Goal: Entertainment & Leisure: Consume media (video, audio)

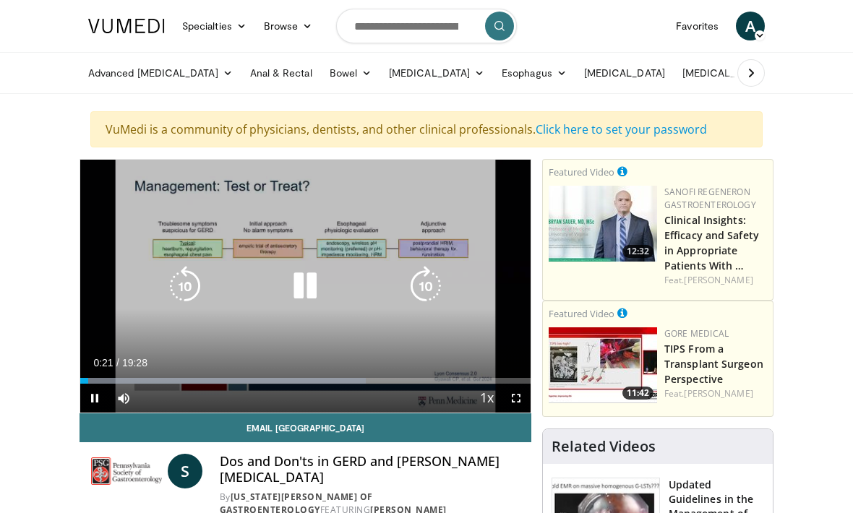
click at [115, 381] on div "Progress Bar" at bounding box center [222, 381] width 285 height 6
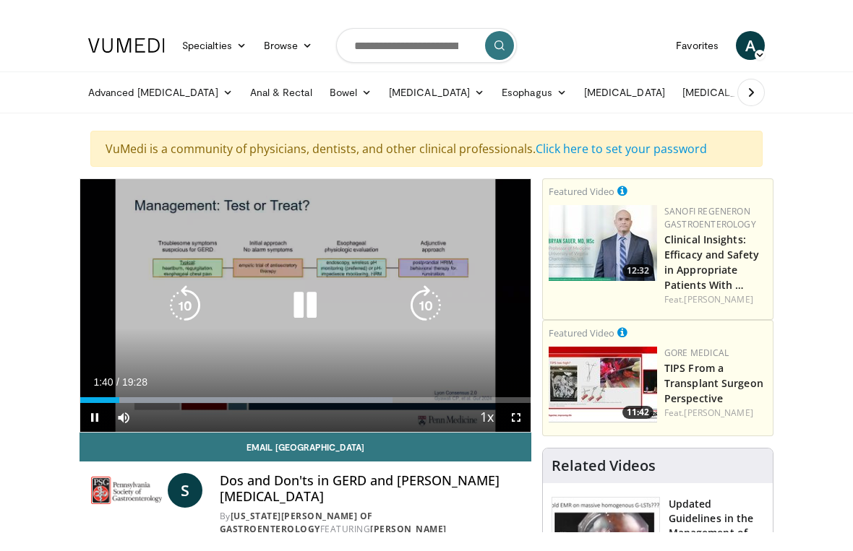
scroll to position [17, 0]
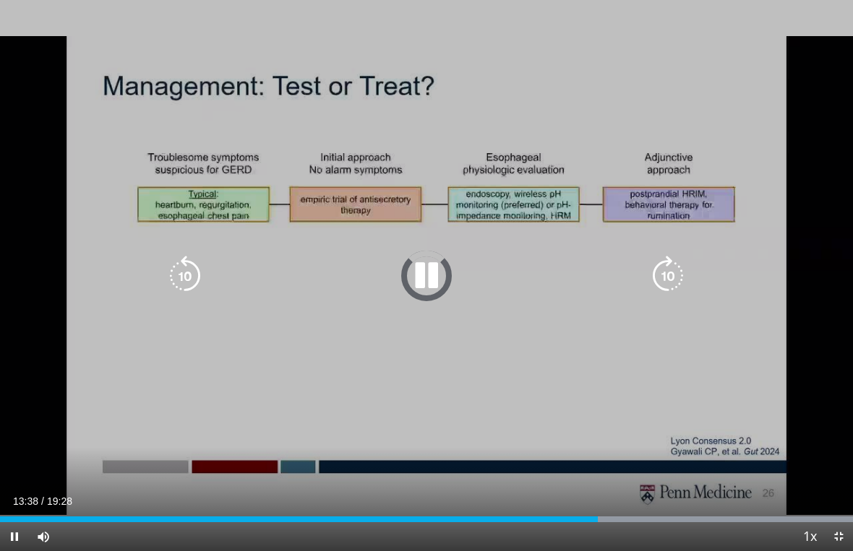
click at [569, 512] on div "Loaded : 99.99%" at bounding box center [426, 516] width 853 height 14
click at [626, 512] on div "Progress Bar" at bounding box center [625, 520] width 9 height 6
click at [656, 511] on div "Loaded : 99.99%" at bounding box center [426, 516] width 853 height 14
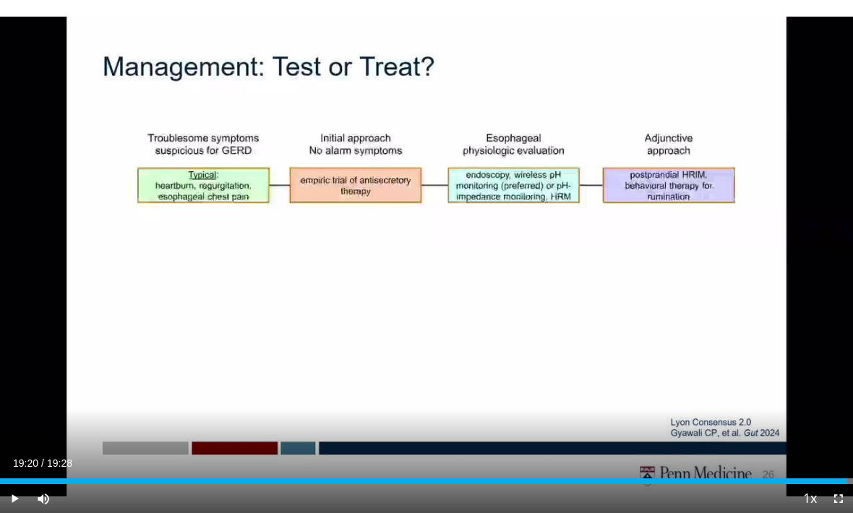
scroll to position [35, 0]
